Goal: Task Accomplishment & Management: Use online tool/utility

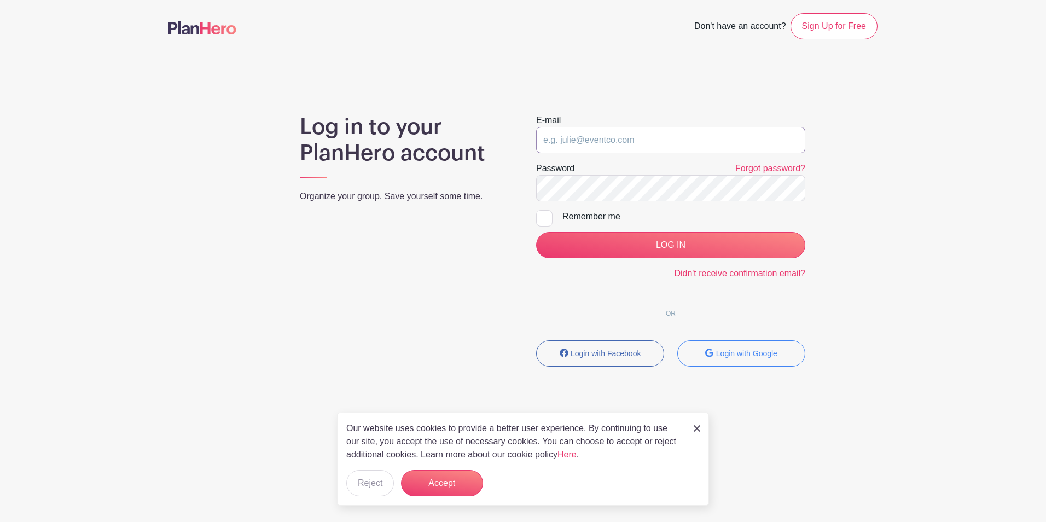
type input "awerry@wysemeter.com"
click at [541, 221] on div at bounding box center [544, 218] width 16 height 16
click at [541, 217] on input "Remember me" at bounding box center [539, 213] width 7 height 7
checkbox input "true"
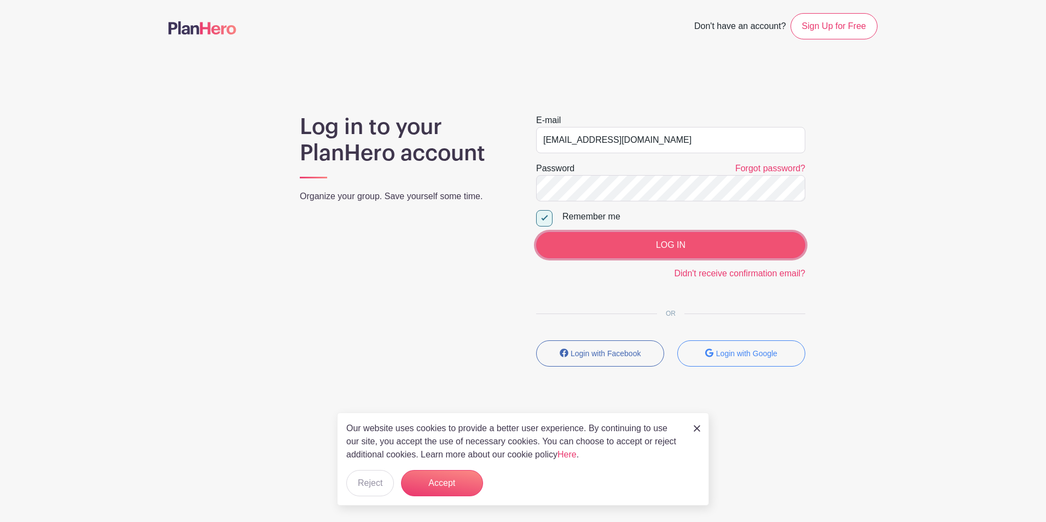
click at [616, 244] on input "LOG IN" at bounding box center [670, 245] width 269 height 26
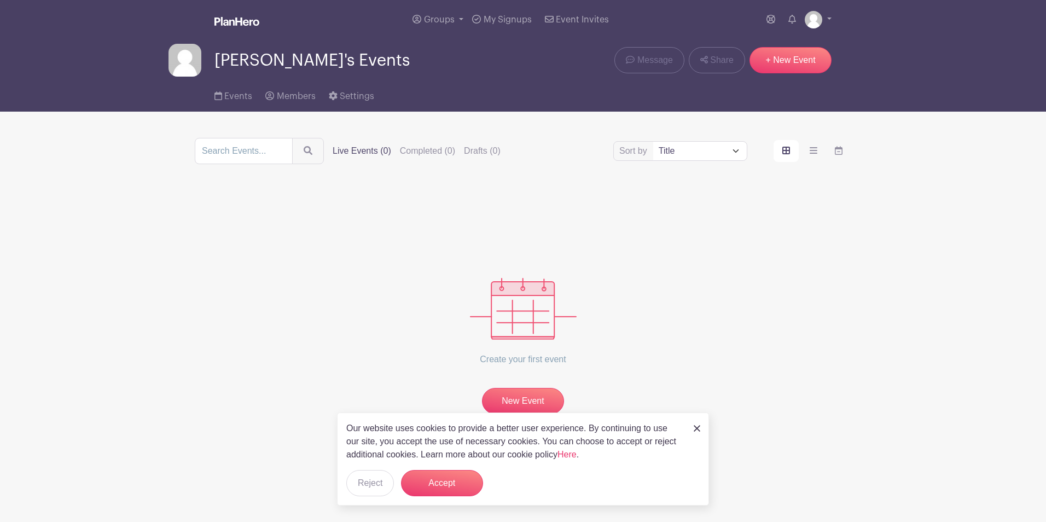
click at [781, 287] on div "Create your first event New Event" at bounding box center [523, 302] width 656 height 224
click at [454, 484] on button "Accept" at bounding box center [442, 483] width 82 height 26
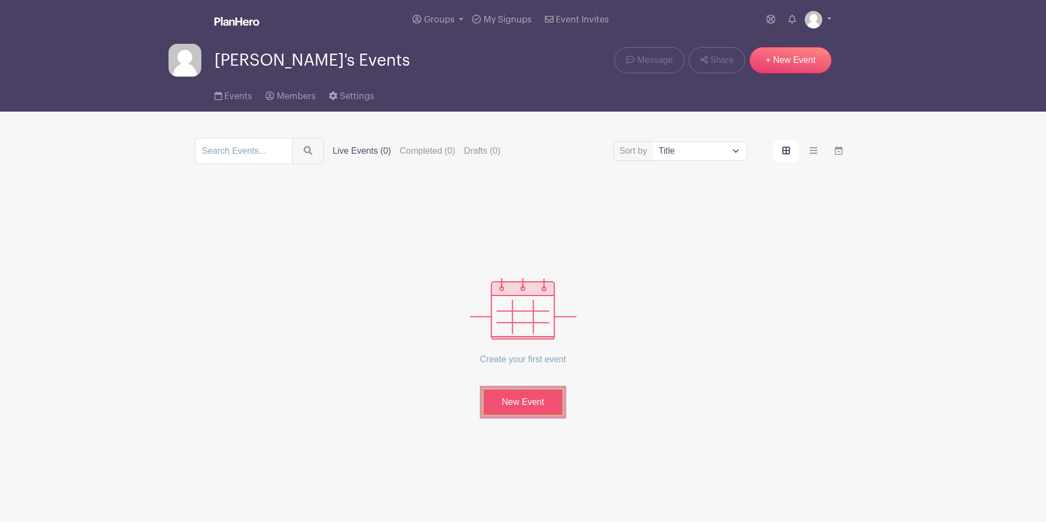
click at [520, 401] on link "New Event" at bounding box center [523, 402] width 82 height 28
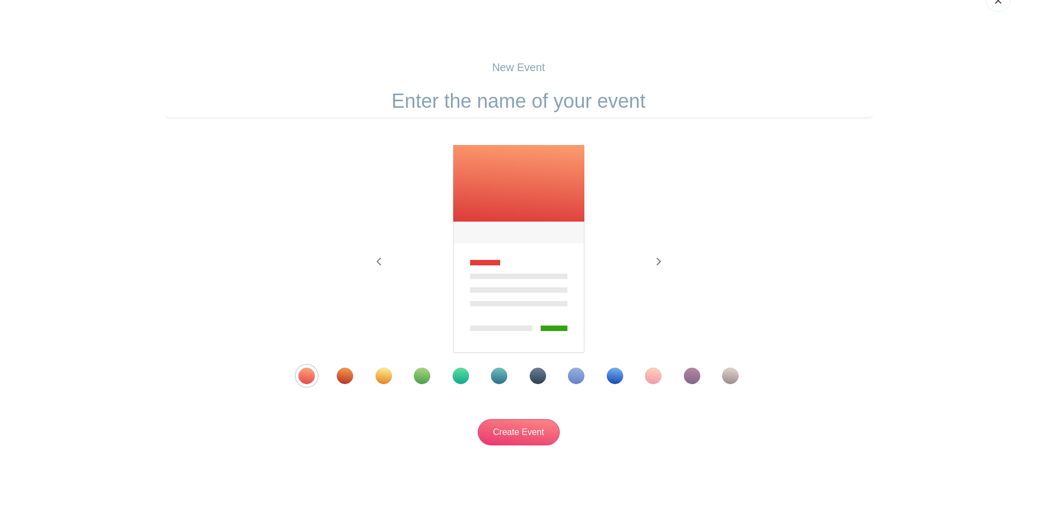
scroll to position [51, 0]
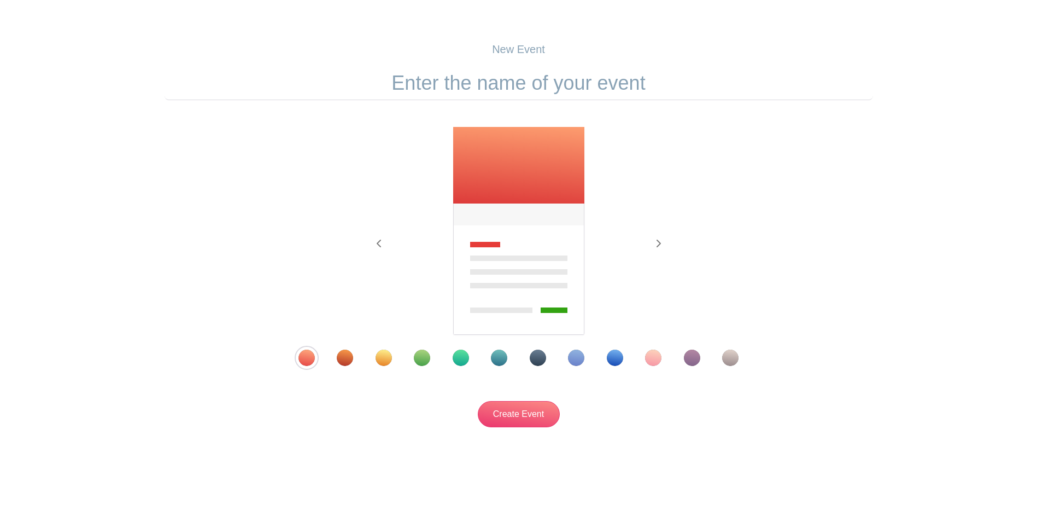
click at [573, 358] on div "Template 8" at bounding box center [576, 357] width 16 height 16
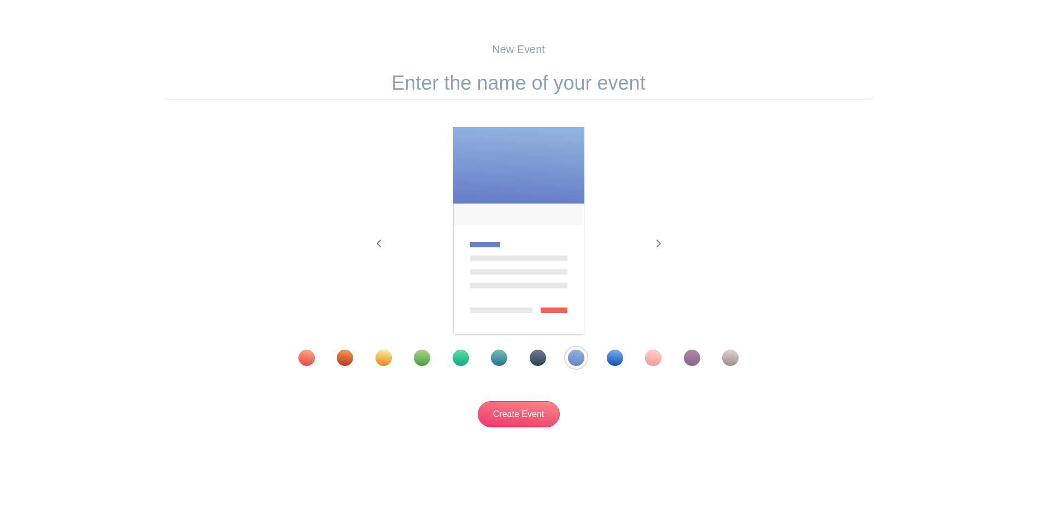
click at [626, 357] on div at bounding box center [519, 357] width 496 height 16
click at [433, 358] on div at bounding box center [519, 357] width 496 height 16
click at [469, 357] on div at bounding box center [519, 357] width 496 height 16
click at [467, 357] on div "Template 5" at bounding box center [461, 357] width 16 height 16
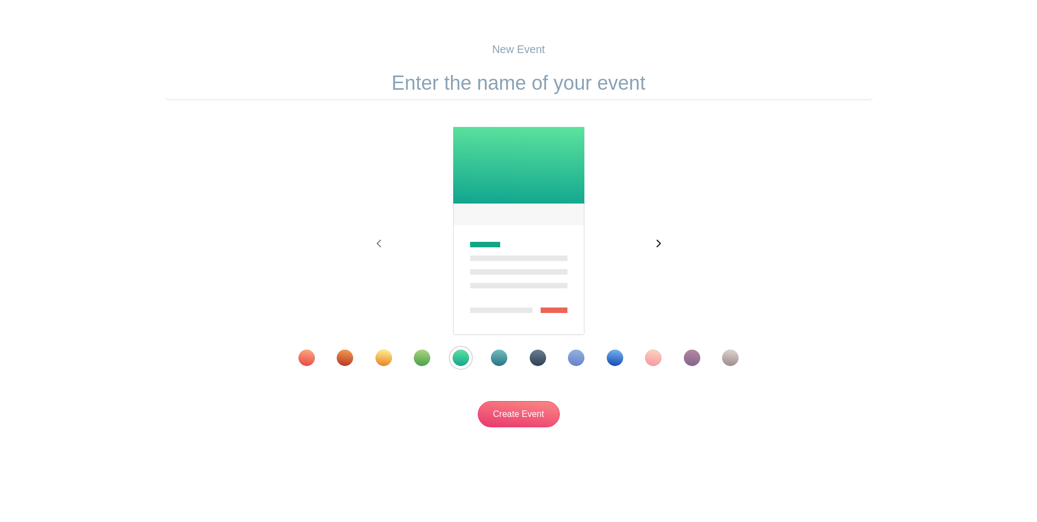
click at [657, 243] on icon "button" at bounding box center [658, 243] width 5 height 9
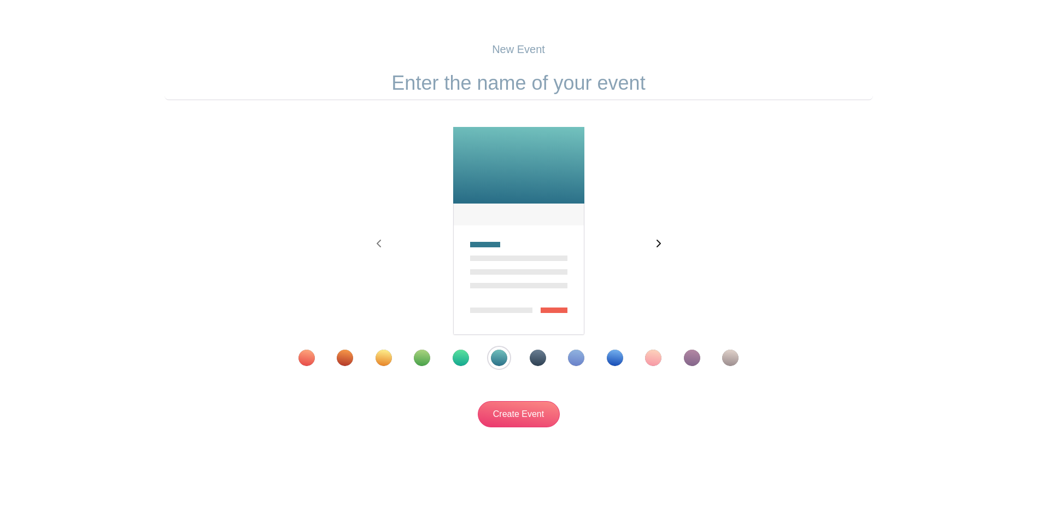
click at [657, 243] on icon "button" at bounding box center [658, 243] width 5 height 9
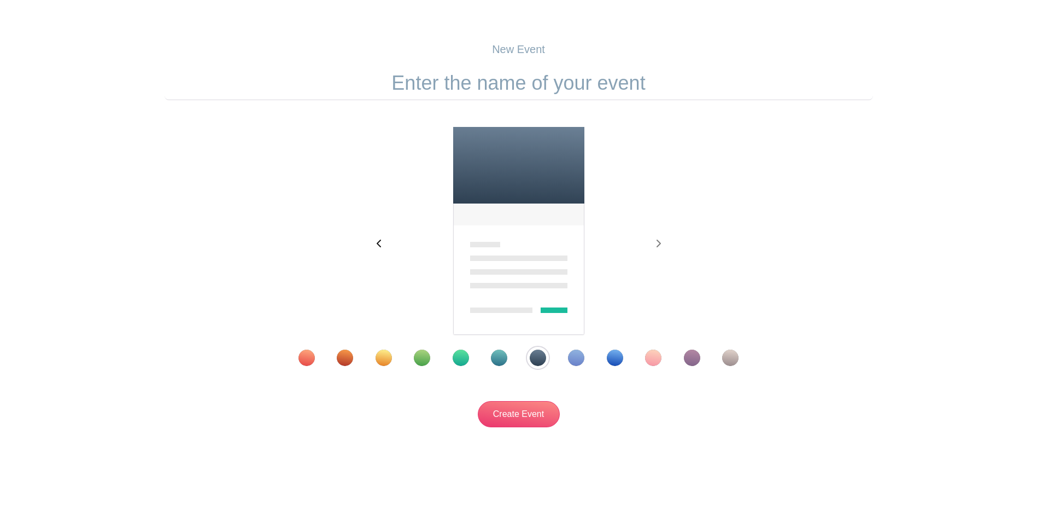
click at [384, 244] on span "button" at bounding box center [380, 243] width 18 height 13
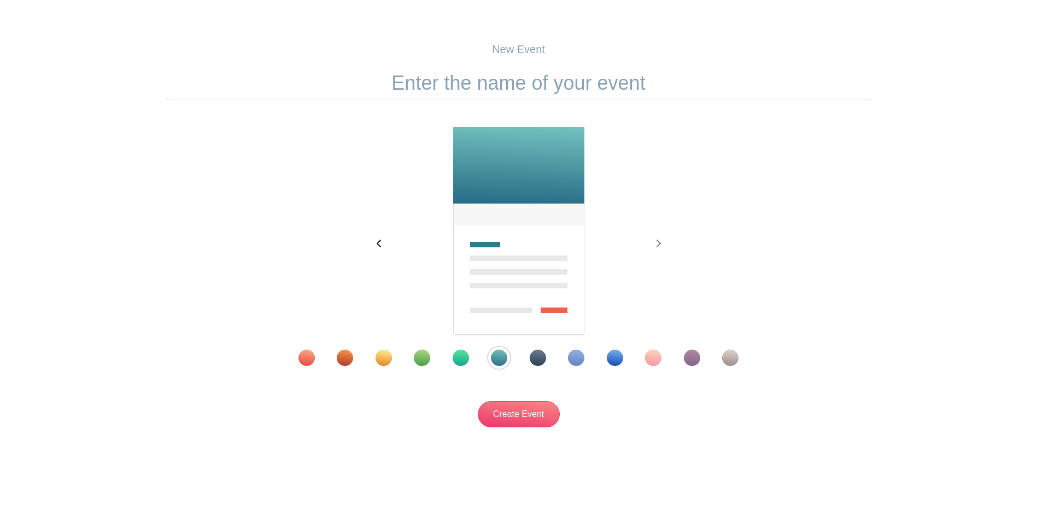
click at [384, 244] on span "button" at bounding box center [380, 243] width 18 height 13
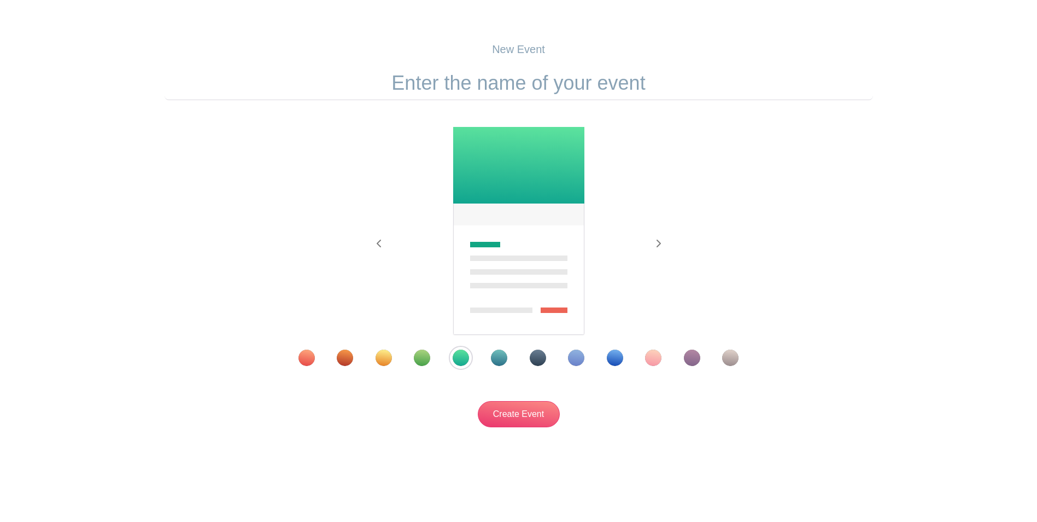
click at [523, 87] on input "text" at bounding box center [519, 83] width 709 height 34
type input "Department Overview Meetings"
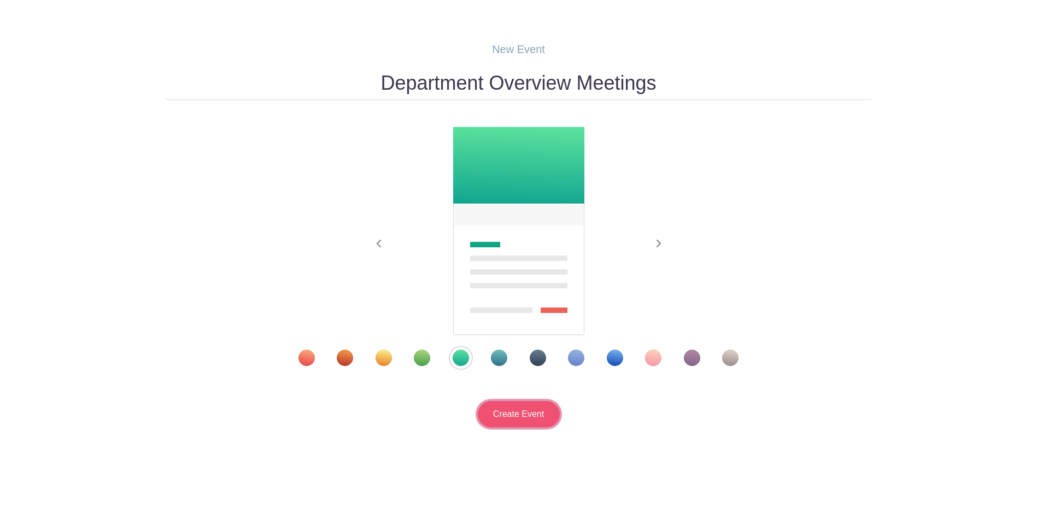
click at [511, 416] on input "Create Event" at bounding box center [519, 414] width 82 height 26
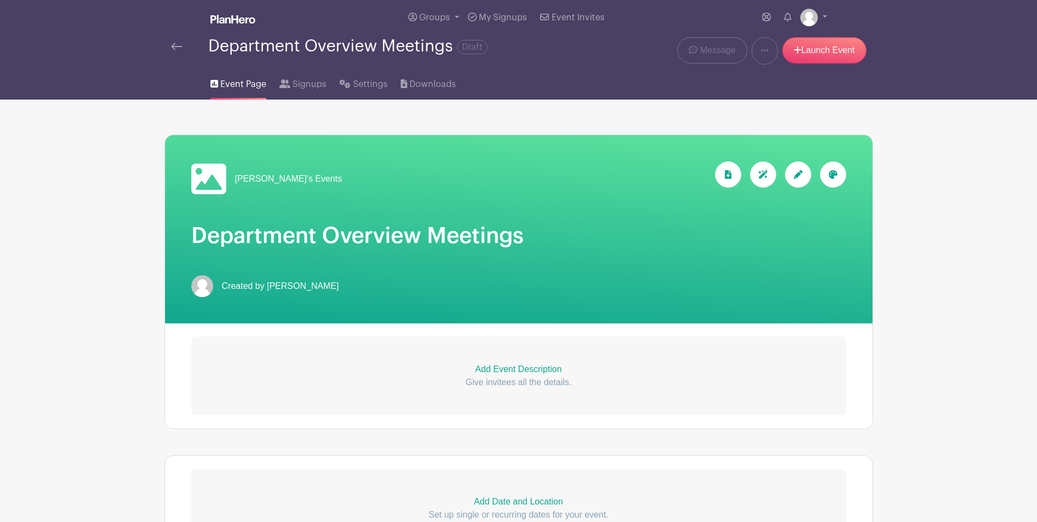
scroll to position [109, 0]
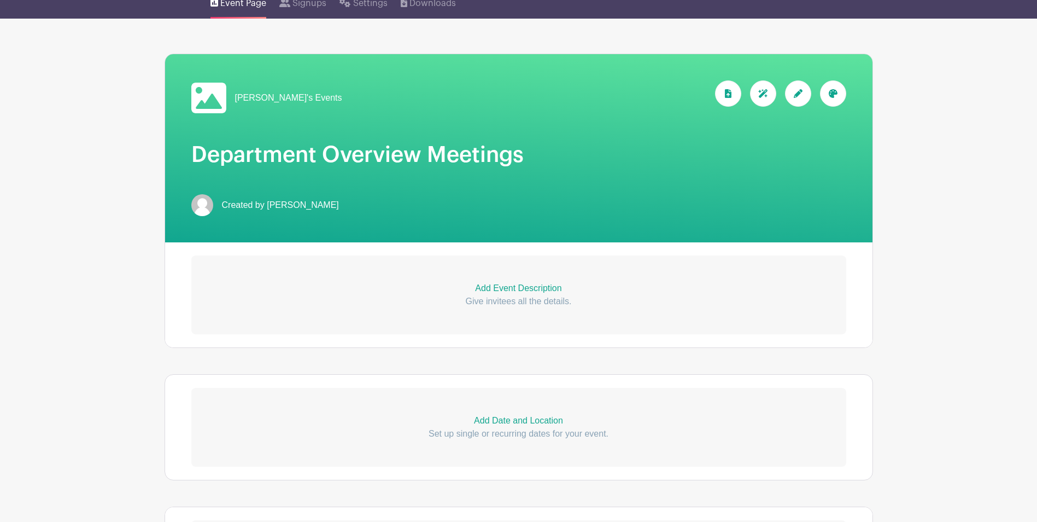
click at [509, 286] on p "Add Event Description" at bounding box center [518, 288] width 655 height 13
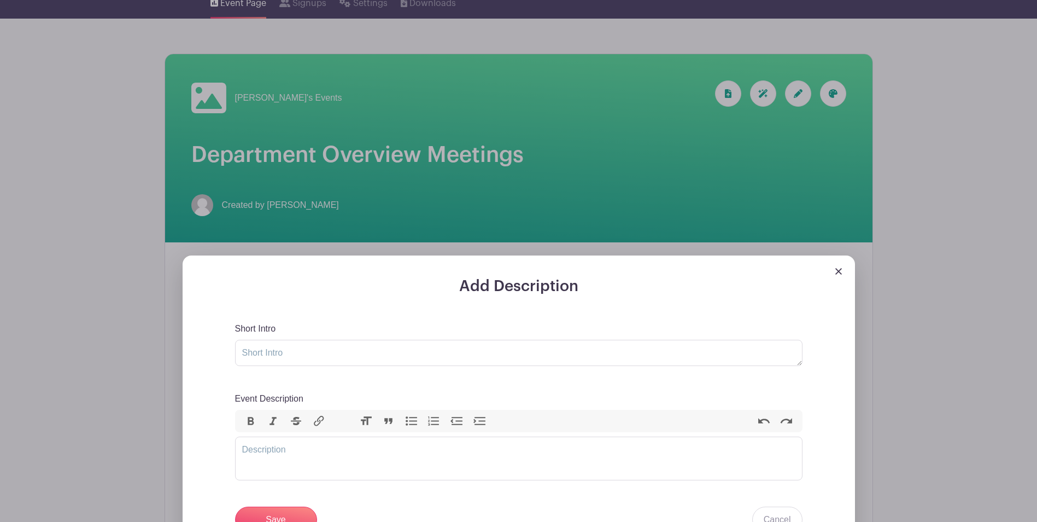
click at [864, 275] on div "Add Description Short Intro Event Description Bold Italic Strikethrough Link He…" at bounding box center [519, 456] width 690 height 403
click at [837, 269] on img at bounding box center [839, 271] width 7 height 7
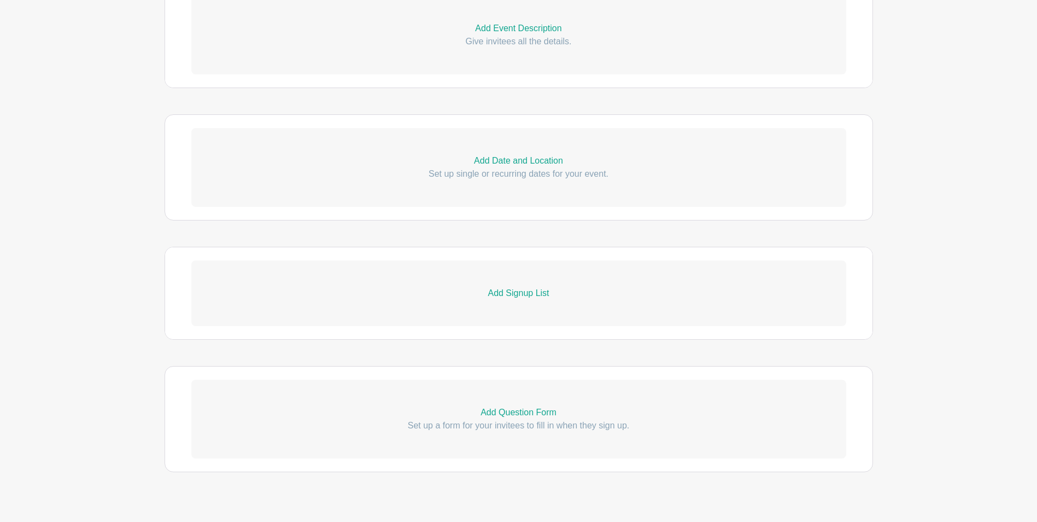
scroll to position [388, 0]
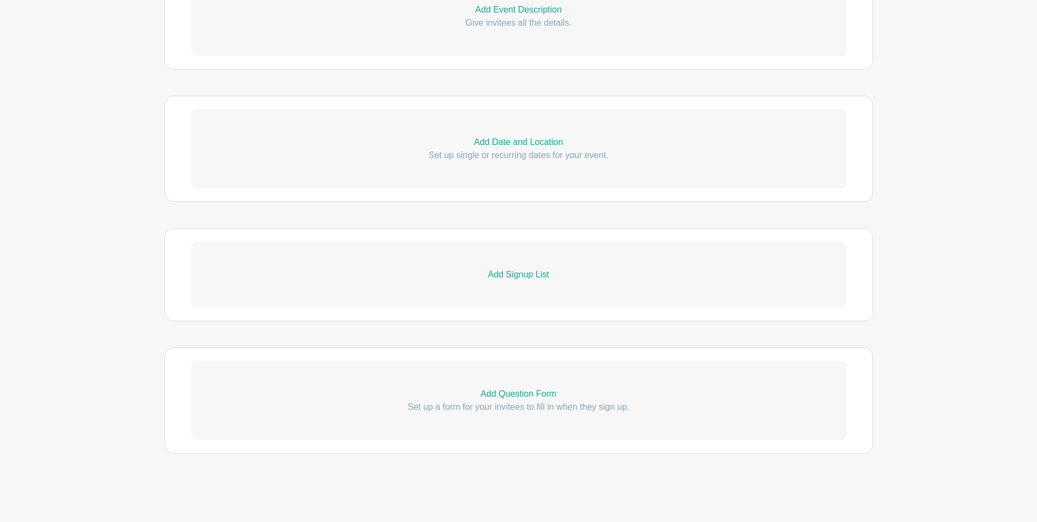
click at [530, 139] on p "Add Date and Location" at bounding box center [518, 142] width 655 height 13
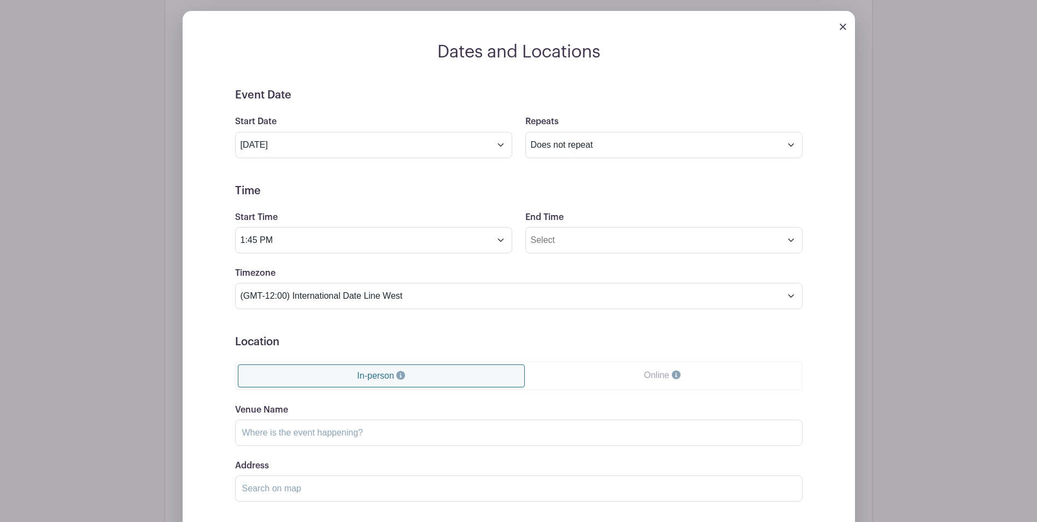
scroll to position [497, 0]
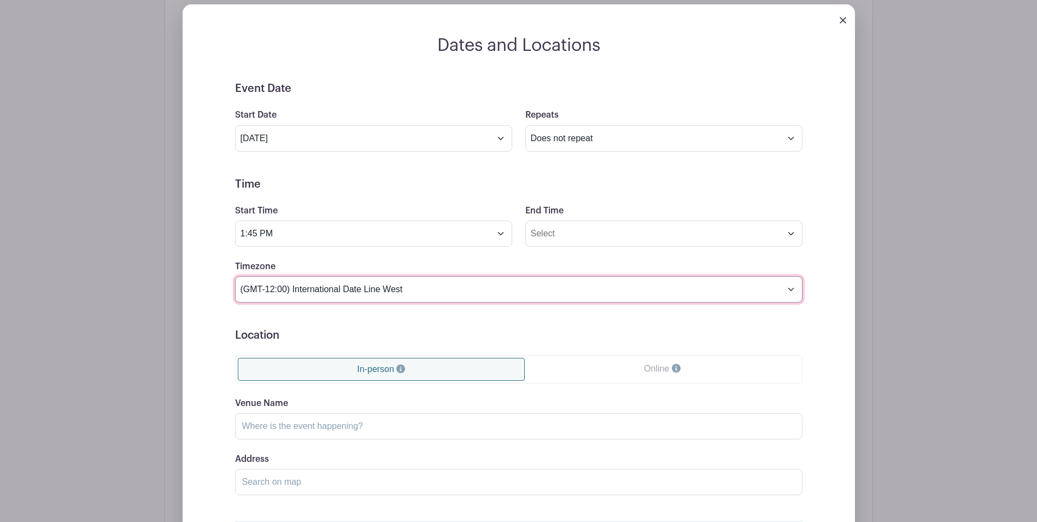
drag, startPoint x: 504, startPoint y: 289, endPoint x: 500, endPoint y: 283, distance: 7.0
click at [503, 285] on select "(GMT-12:00) International Date Line West (GMT-11:00) [US_STATE] (GMT-11:00) [GE…" at bounding box center [519, 289] width 568 height 26
select select "Eastern Time ([GEOGRAPHIC_DATA] & [GEOGRAPHIC_DATA])"
click at [235, 276] on select "(GMT-12:00) International Date Line West (GMT-11:00) [US_STATE] (GMT-11:00) [GE…" at bounding box center [519, 289] width 568 height 26
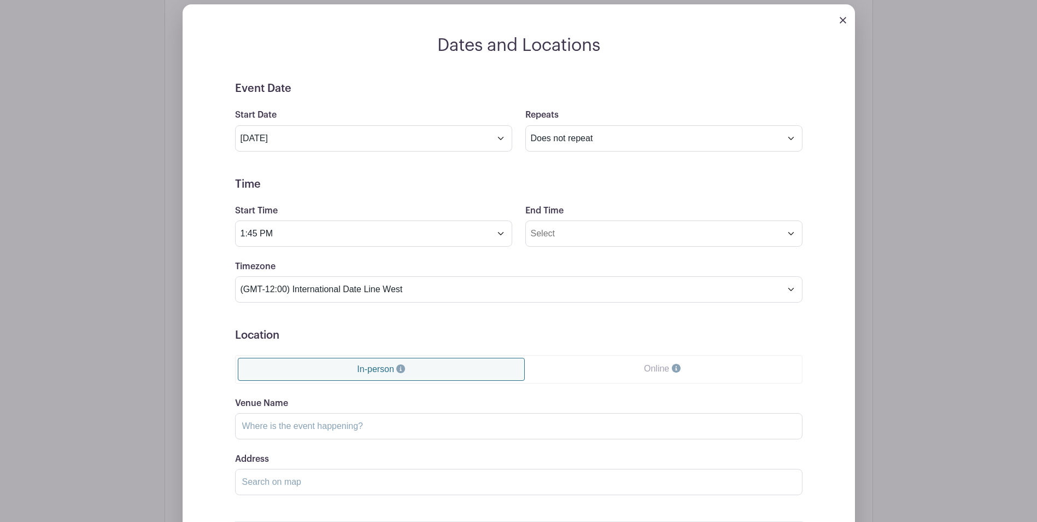
click at [356, 184] on h5 "Time" at bounding box center [519, 184] width 568 height 13
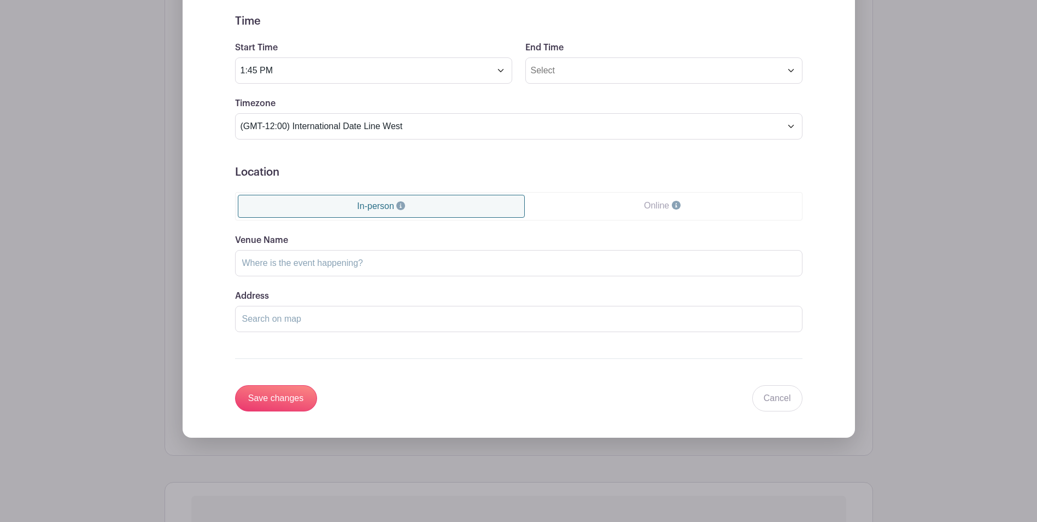
scroll to position [661, 0]
click at [346, 263] on input "Venue Name" at bounding box center [519, 262] width 568 height 26
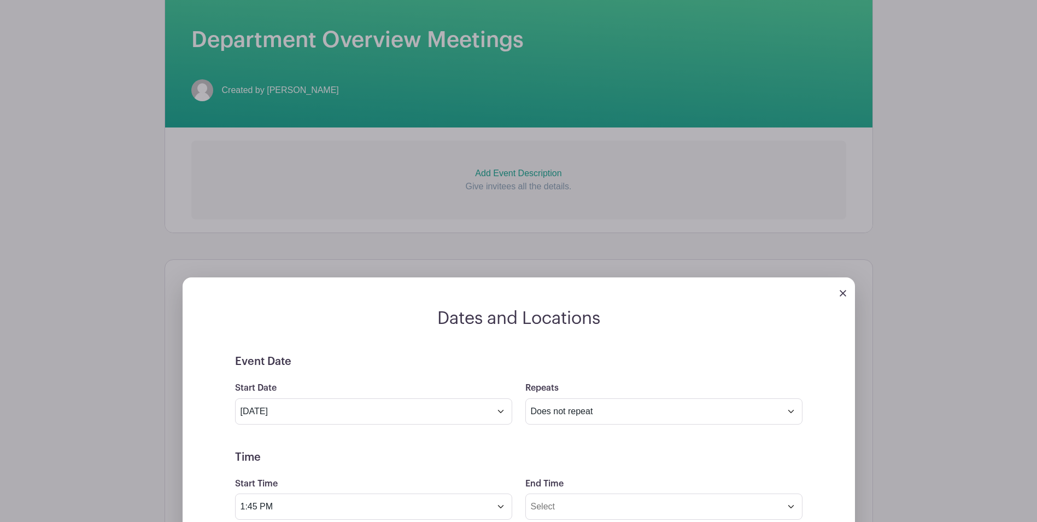
scroll to position [224, 0]
